Goal: Navigation & Orientation: Find specific page/section

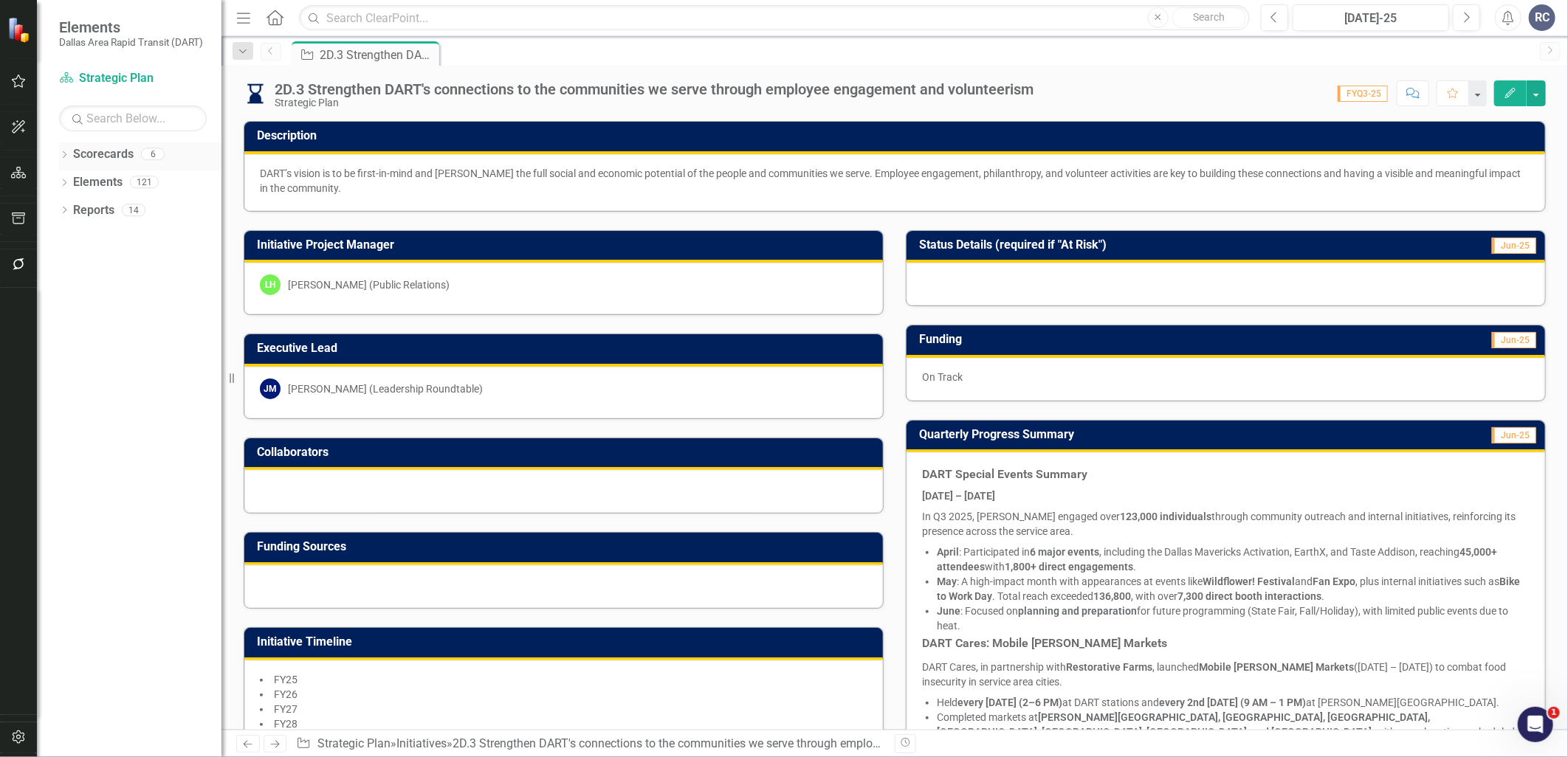
click at [65, 153] on icon at bounding box center [64, 154] width 4 height 7
click at [72, 189] on div "Dropdown DART" at bounding box center [144, 183] width 155 height 25
click at [75, 186] on icon "Dropdown" at bounding box center [72, 182] width 11 height 9
click at [137, 216] on link "Strategic Plan" at bounding box center [159, 211] width 126 height 17
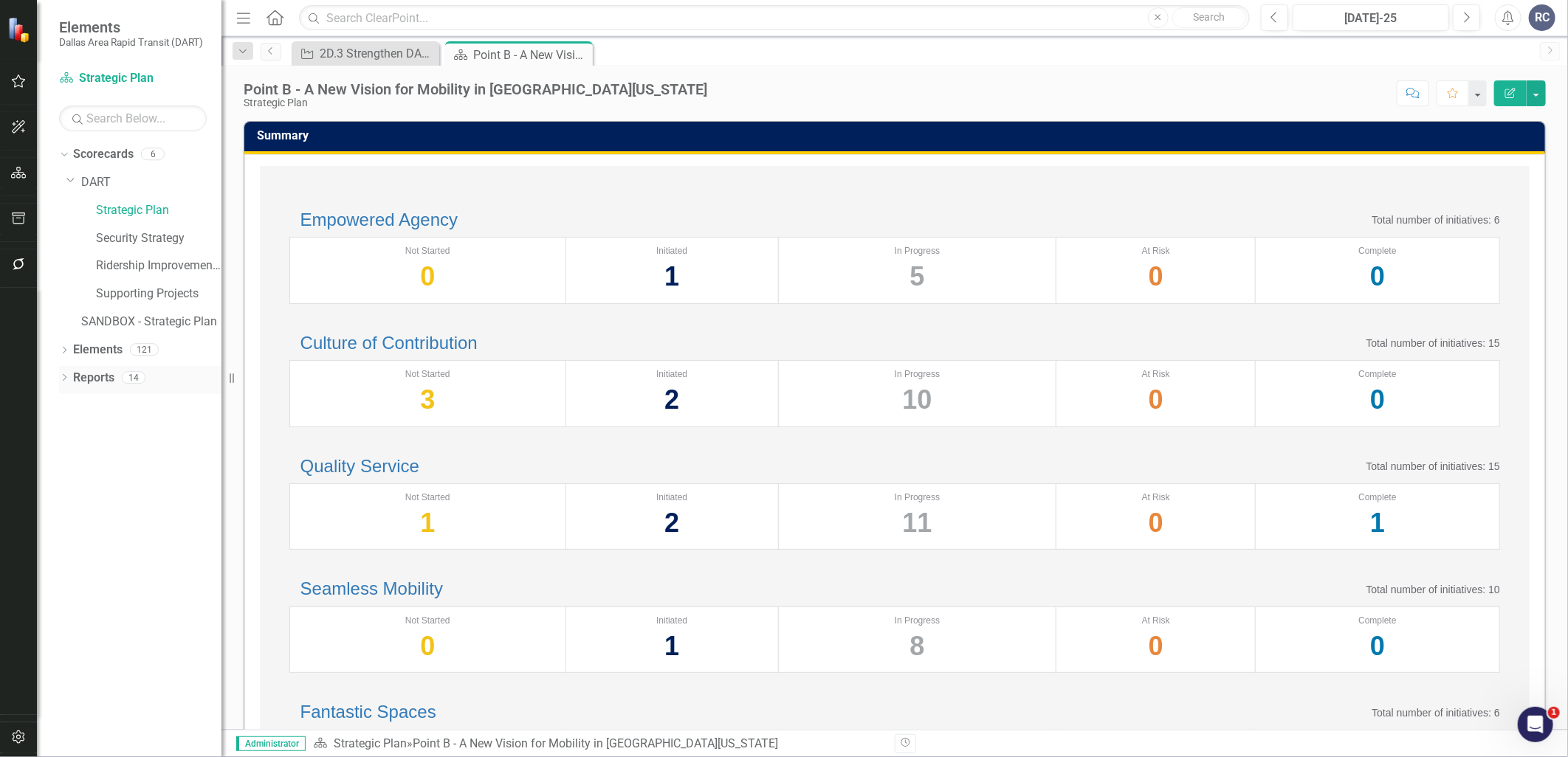
click at [64, 378] on icon "Dropdown" at bounding box center [64, 379] width 10 height 8
click at [432, 598] on link "Seamless Mobility" at bounding box center [372, 589] width 143 height 20
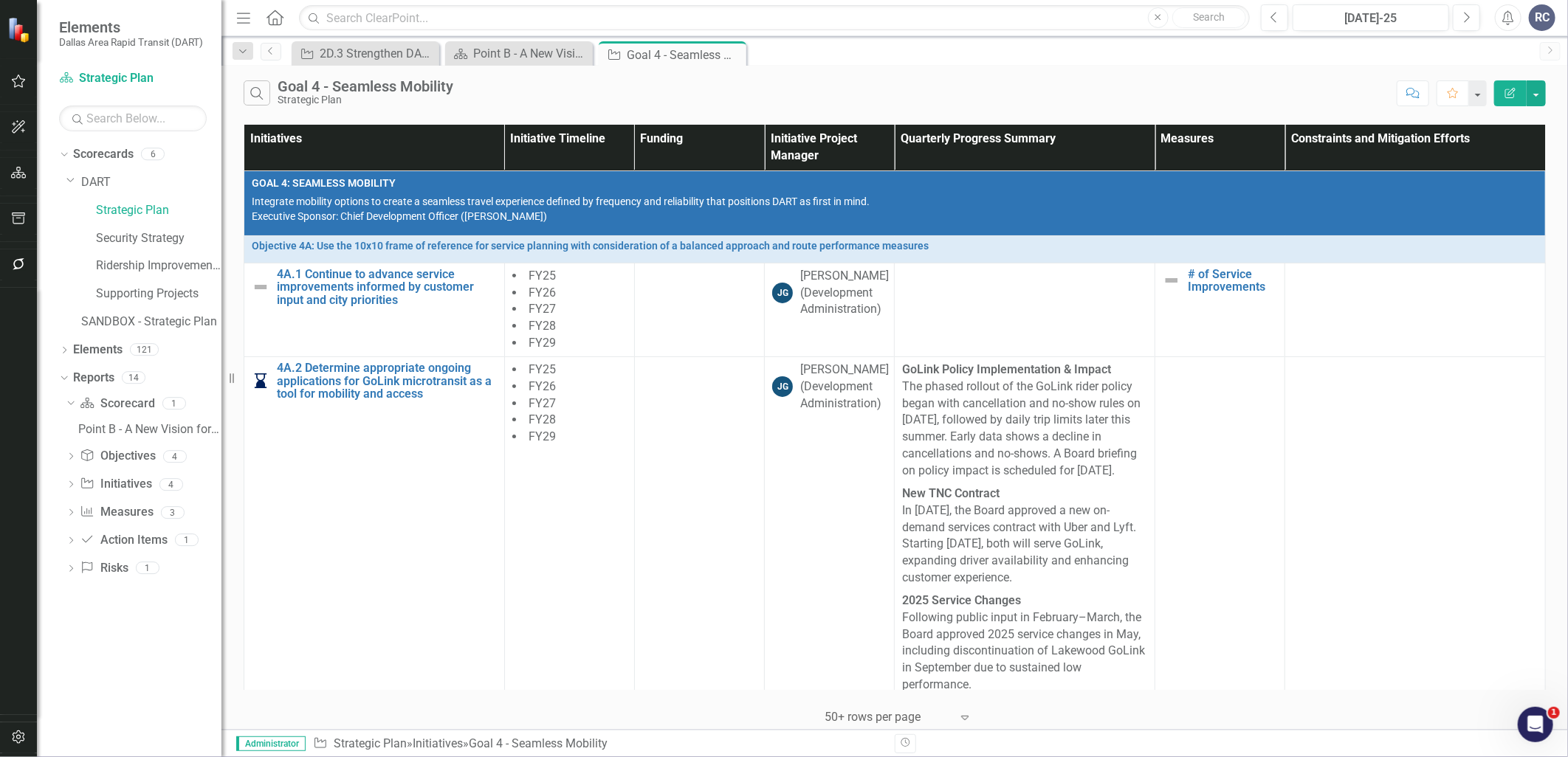
click at [94, 293] on div "Supporting Projects" at bounding box center [151, 296] width 140 height 28
click at [105, 291] on link "Supporting Projects" at bounding box center [159, 294] width 126 height 17
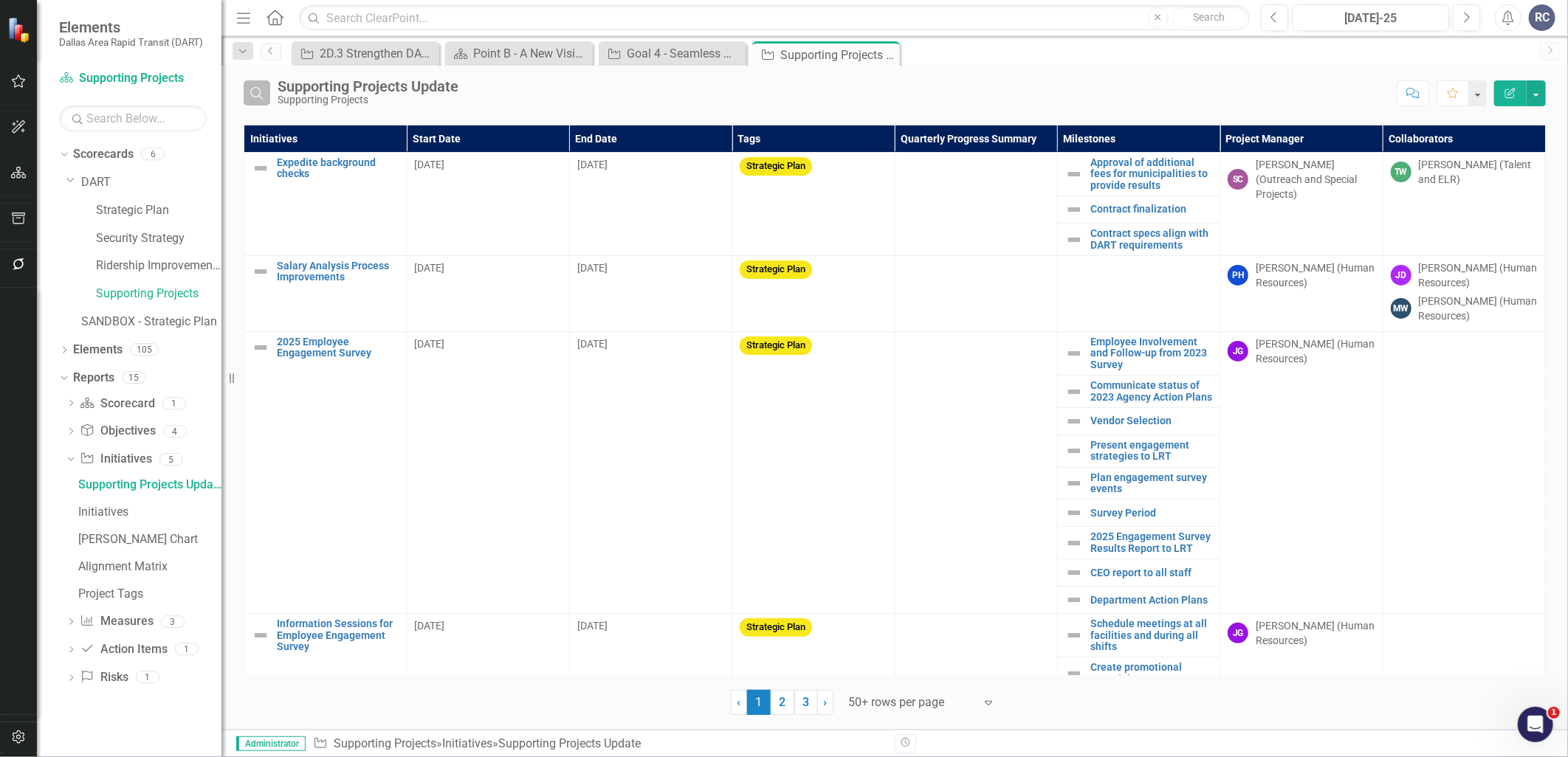
click at [249, 87] on icon "Search" at bounding box center [256, 93] width 16 height 13
click at [318, 84] on input "text" at bounding box center [833, 94] width 1112 height 28
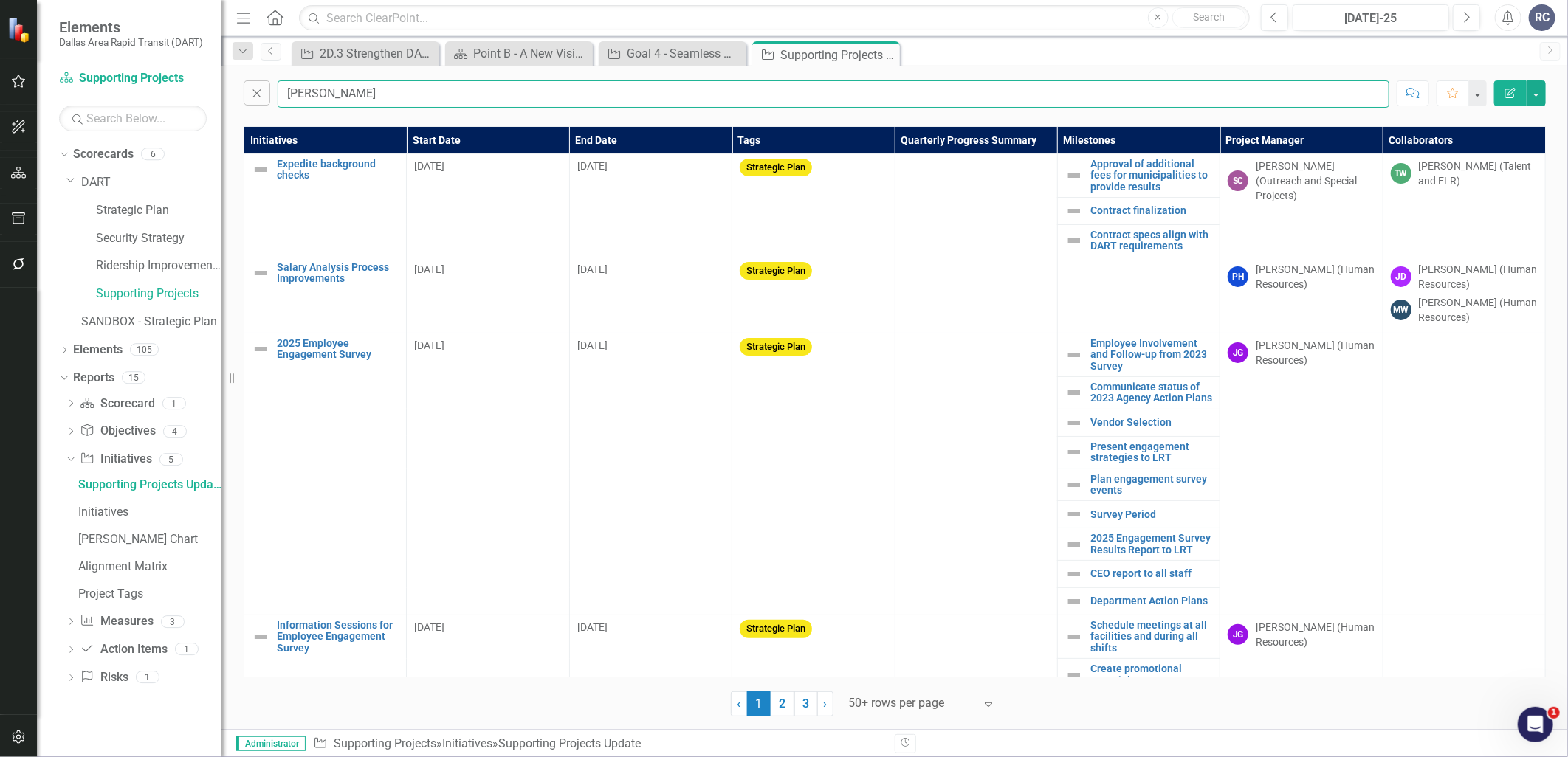
type input "[PERSON_NAME]"
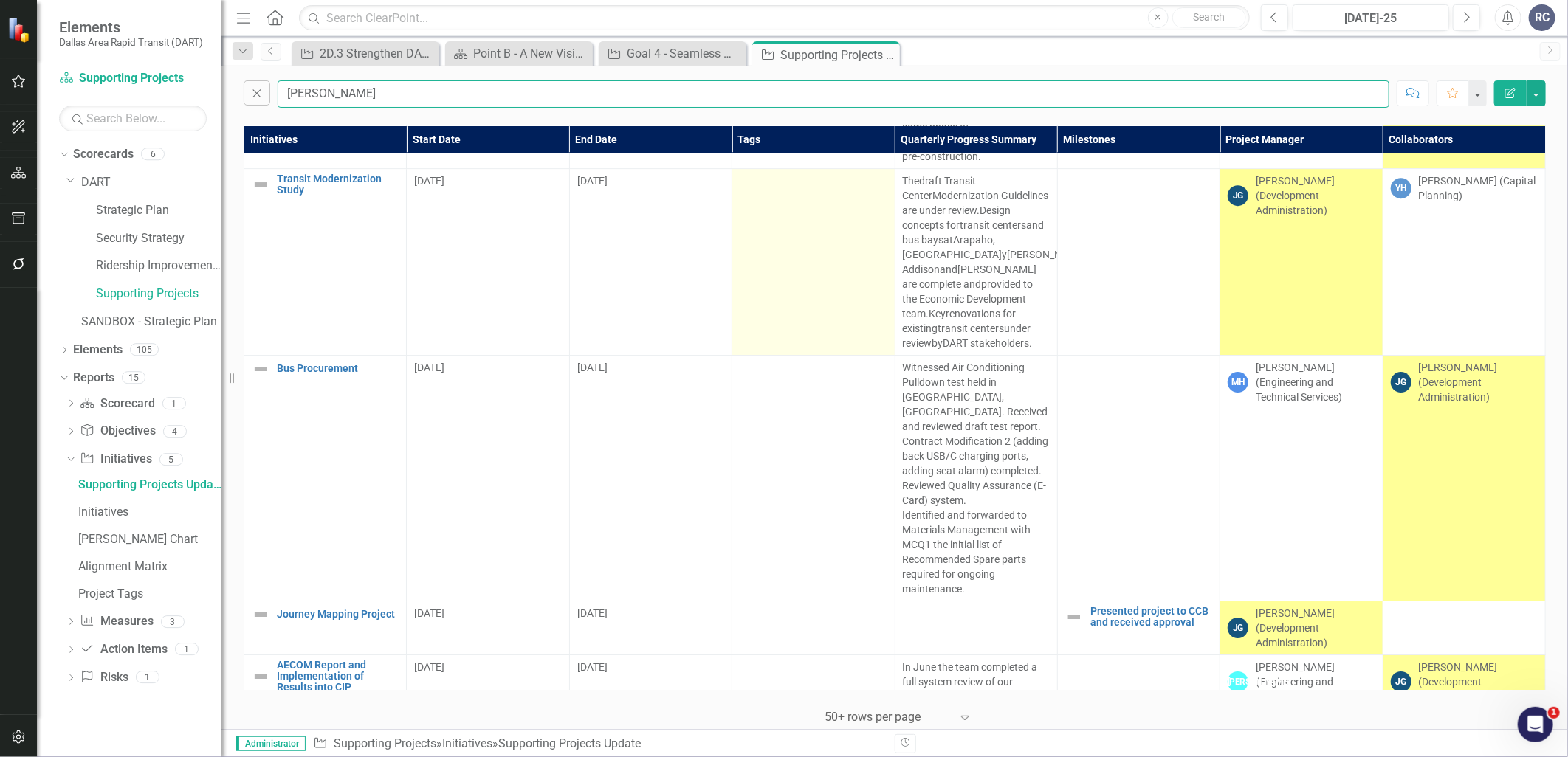
scroll to position [3034, 0]
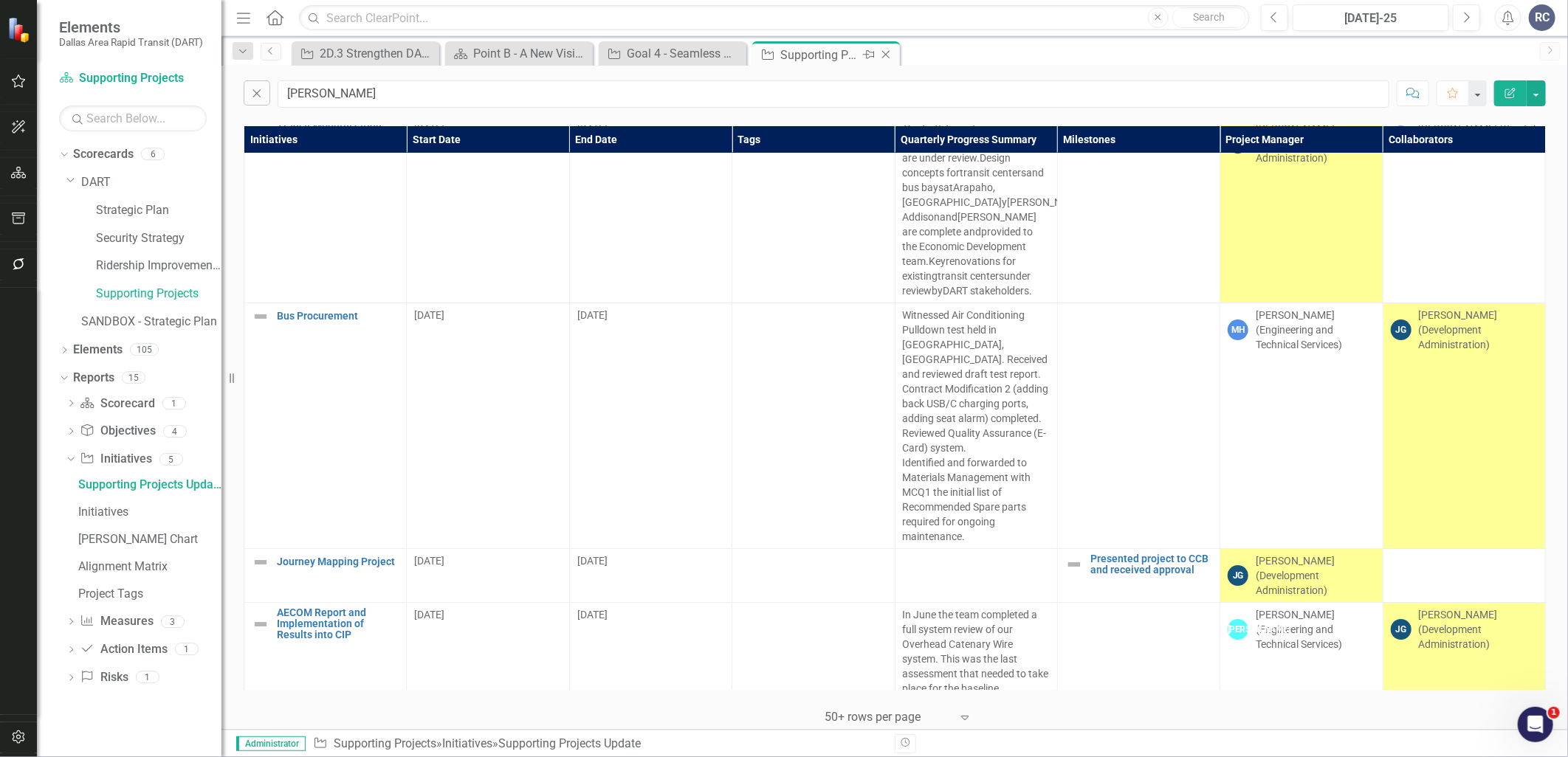
click at [888, 54] on icon "Close" at bounding box center [885, 54] width 15 height 12
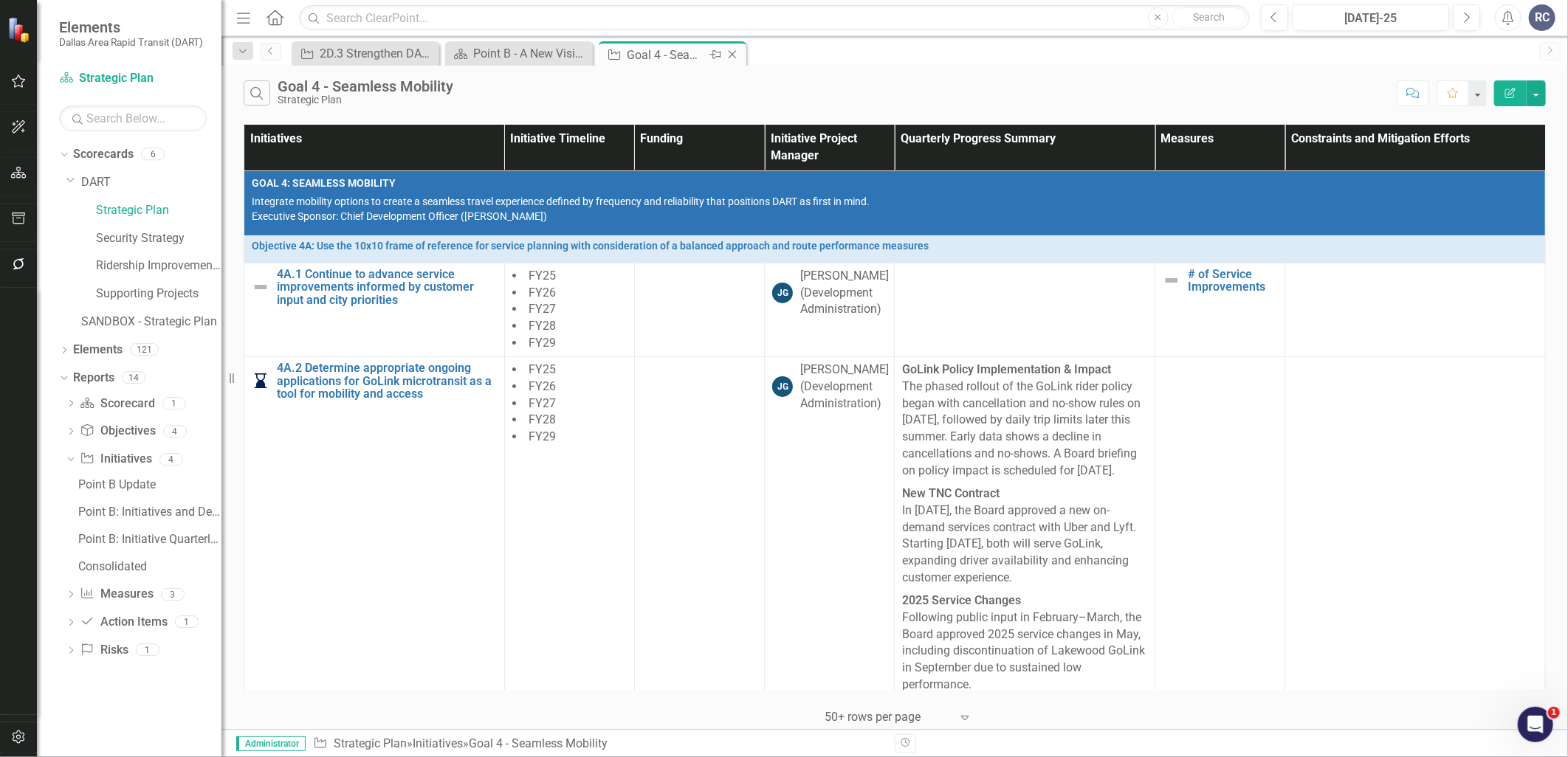
click at [733, 55] on icon at bounding box center [733, 54] width 8 height 8
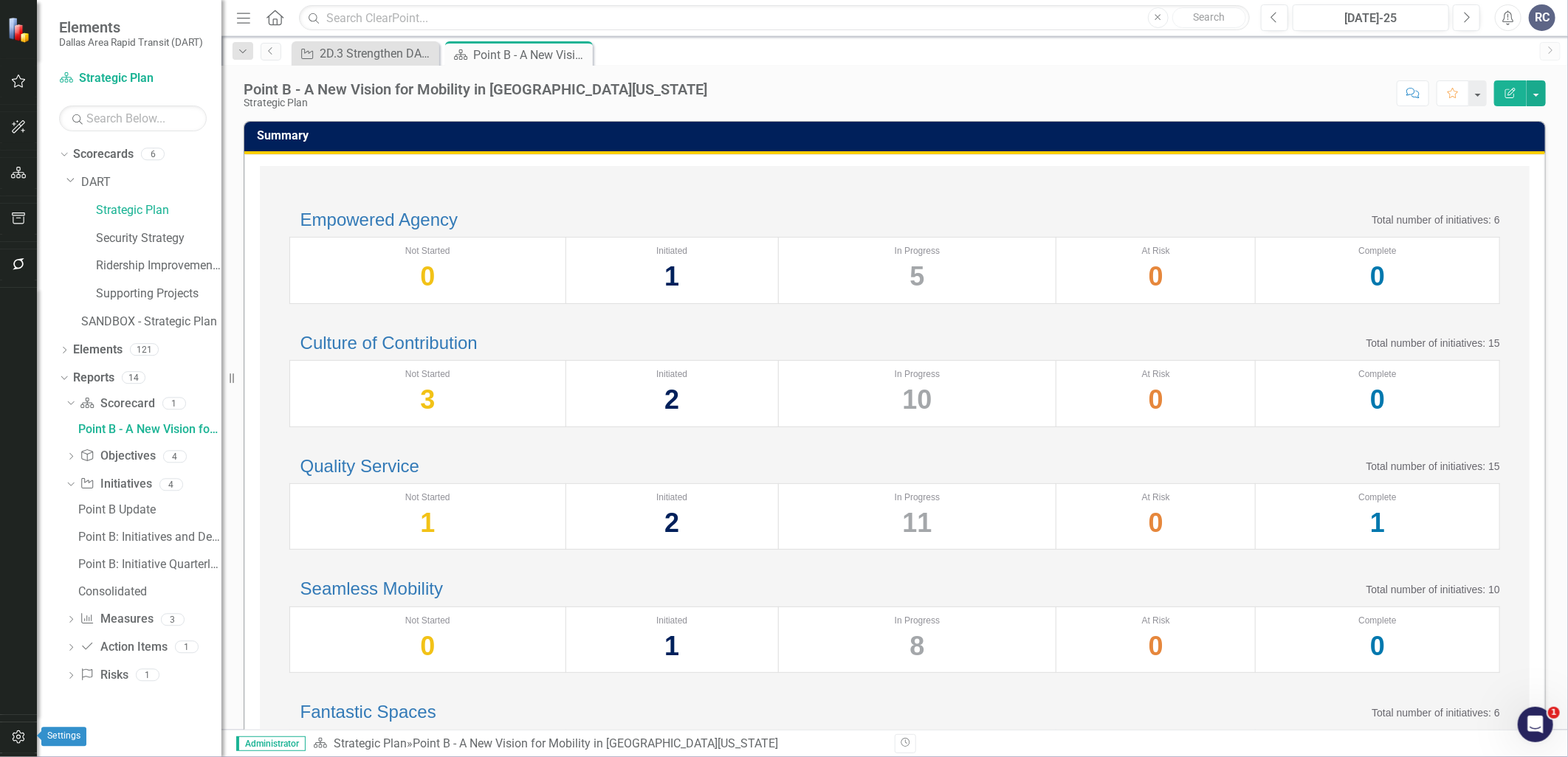
click at [0, 736] on html "Elements Dallas Area Rapid Transit (DART) Scorecard Strategic Plan Search Dropd…" at bounding box center [784, 378] width 1568 height 757
click at [13, 739] on icon "button" at bounding box center [18, 737] width 15 height 12
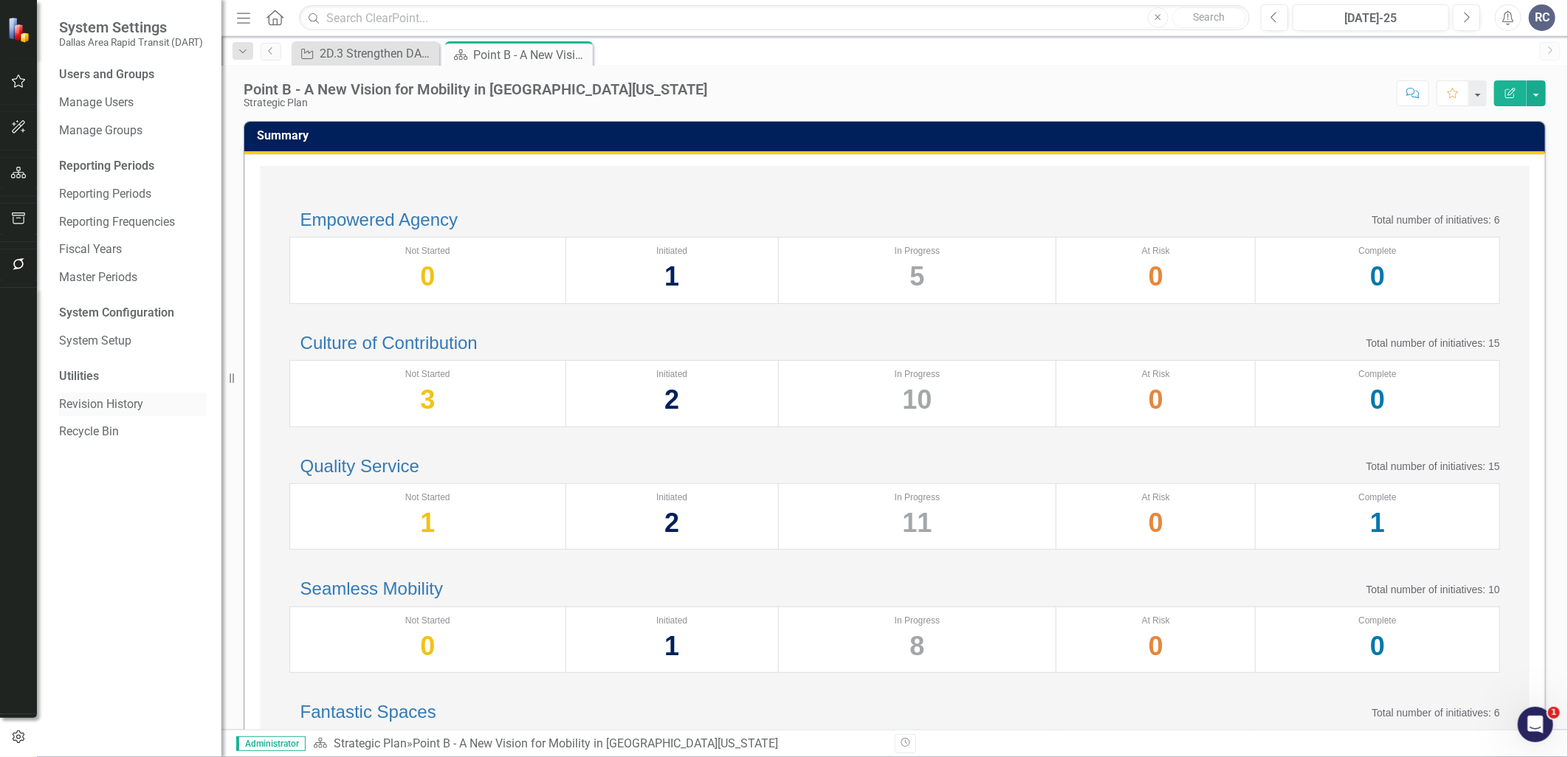
click at [82, 401] on link "Revision History" at bounding box center [133, 405] width 147 height 17
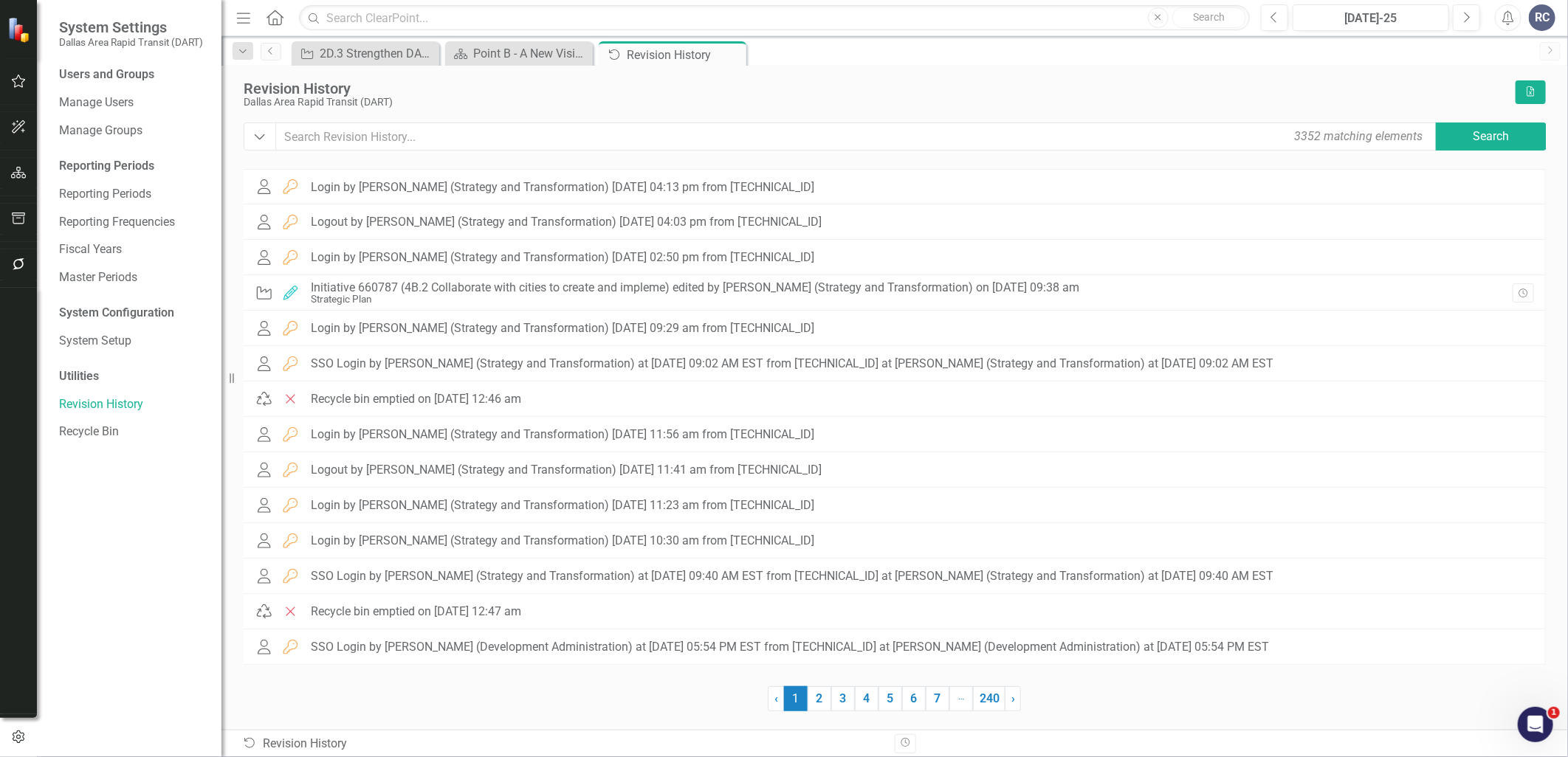
click at [0, 0] on icon at bounding box center [0, 0] width 0 height 0
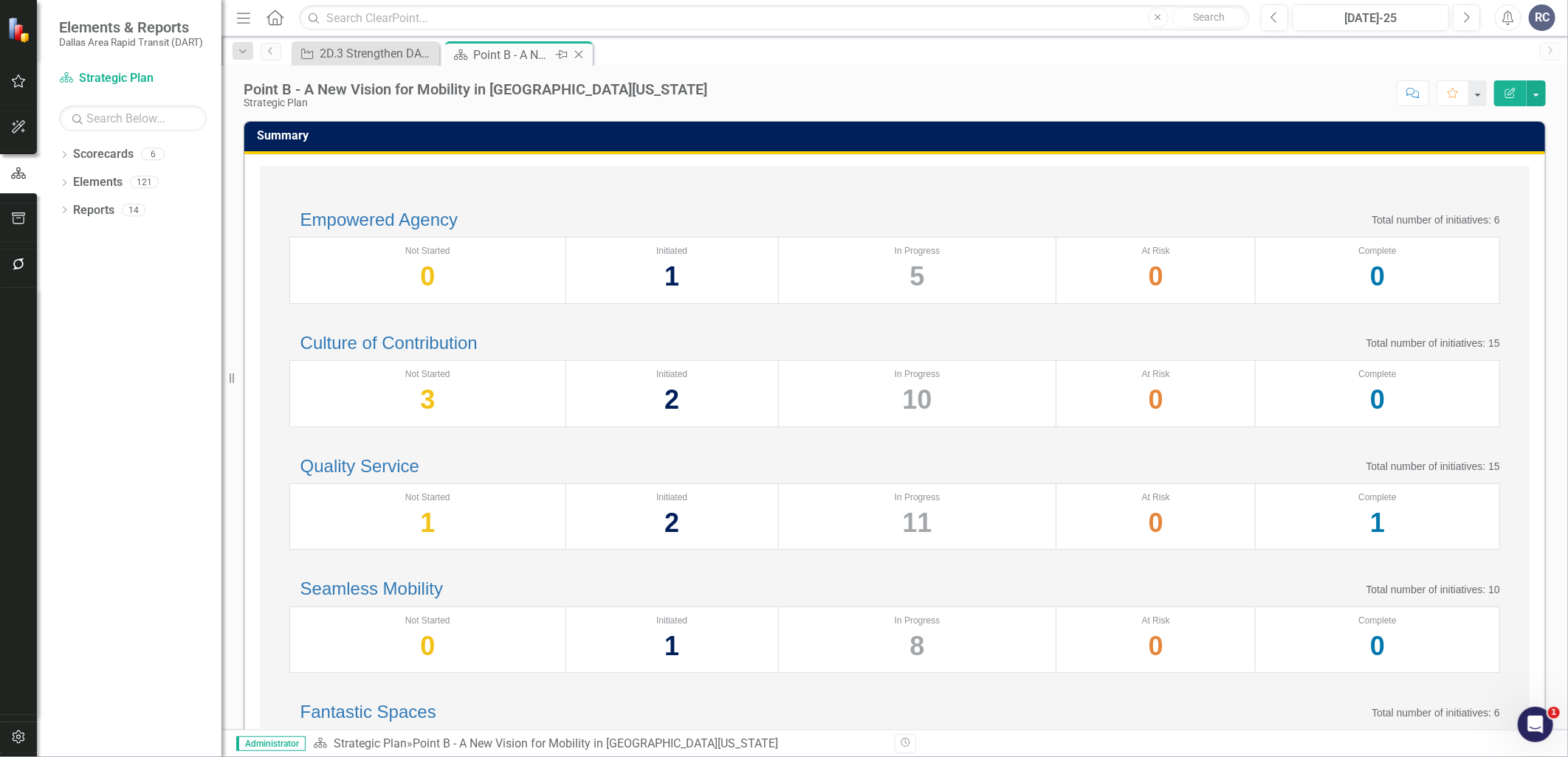
click at [584, 55] on icon "Close" at bounding box center [578, 54] width 15 height 12
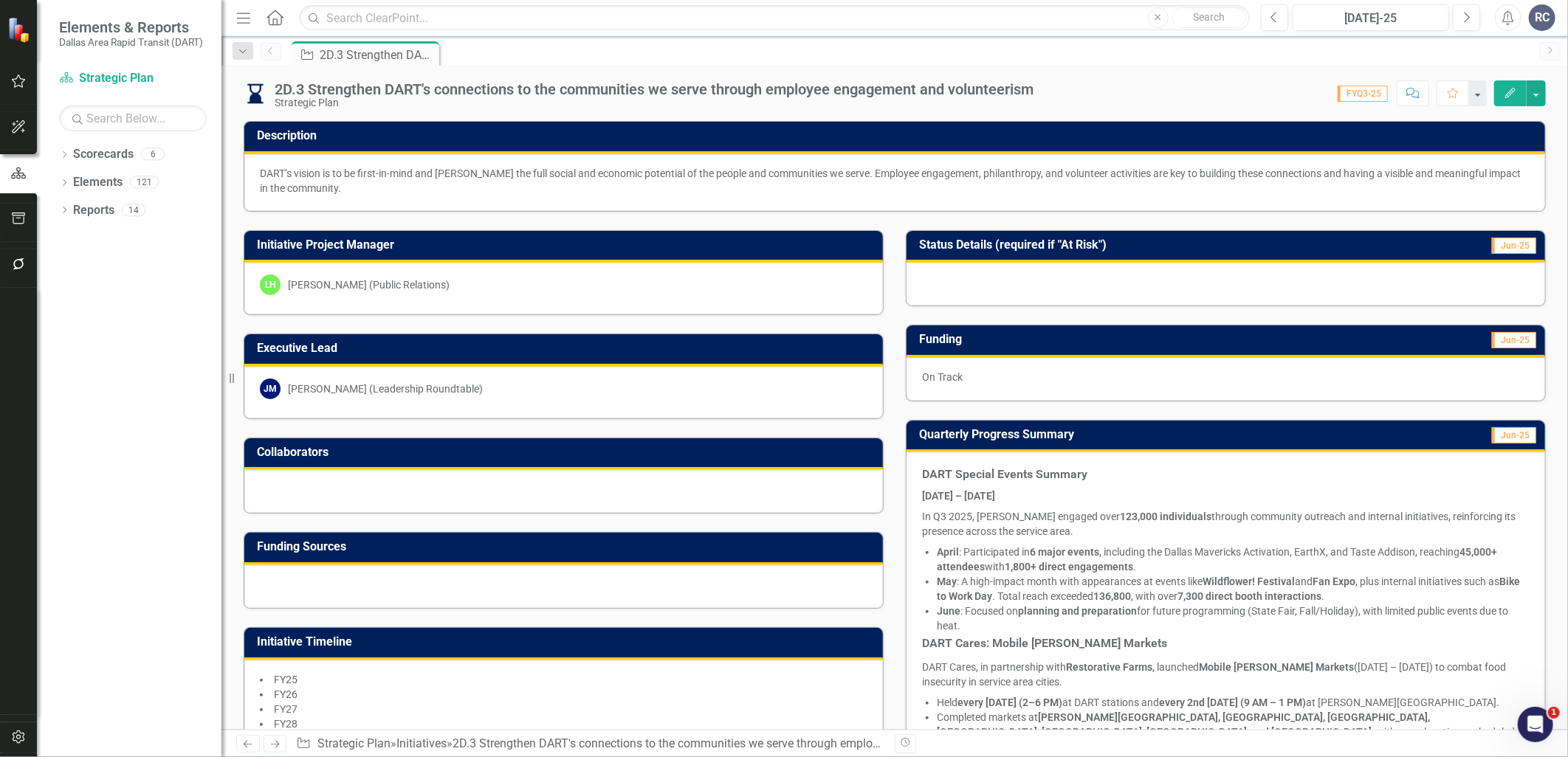
click at [512, 192] on div "DART’s vision is to be first-in-mind and [PERSON_NAME] the full social and econ…" at bounding box center [894, 181] width 1270 height 29
click at [519, 217] on div "Initiative Project Manager LH [PERSON_NAME] (Public Relations)" at bounding box center [563, 264] width 662 height 104
